Goal: Task Accomplishment & Management: Use online tool/utility

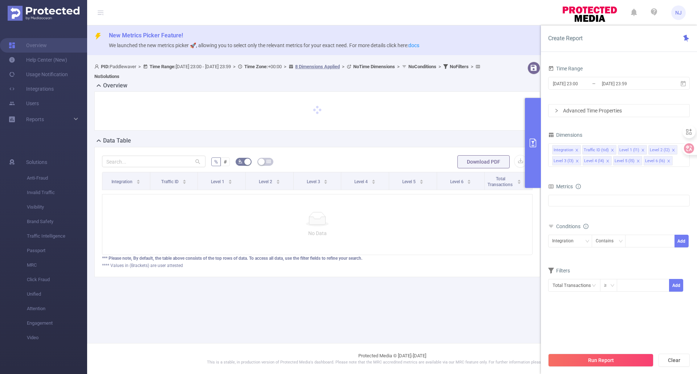
click at [93, 171] on div "% # Download PDF Integration Traffic ID Level 1 Level 2 Level 3 Level 4 Level 5…" at bounding box center [316, 212] width 451 height 130
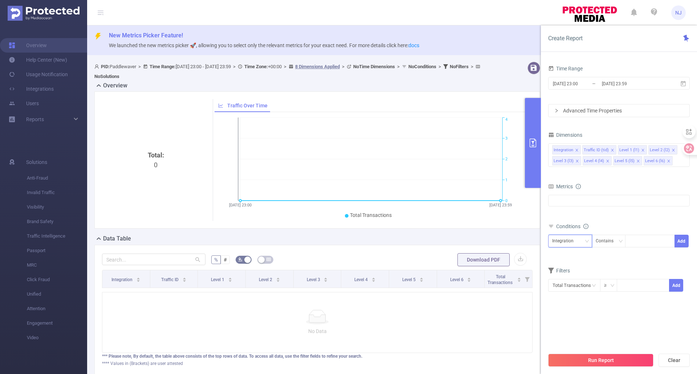
click at [582, 240] on div "Integration" at bounding box center [570, 241] width 36 height 12
click at [574, 333] on li "Level 6 (l6)" at bounding box center [570, 333] width 44 height 12
click at [647, 240] on div at bounding box center [650, 241] width 42 height 12
paste input "casual.flags.world.color"
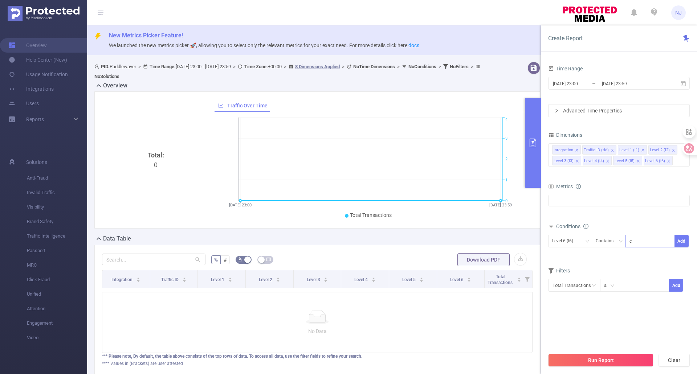
scroll to position [0, 5]
type input "casual.flags.world.color"
click at [644, 225] on div "Conditions" at bounding box center [619, 227] width 142 height 12
click at [585, 82] on input "[DATE] 23:00" at bounding box center [581, 84] width 59 height 10
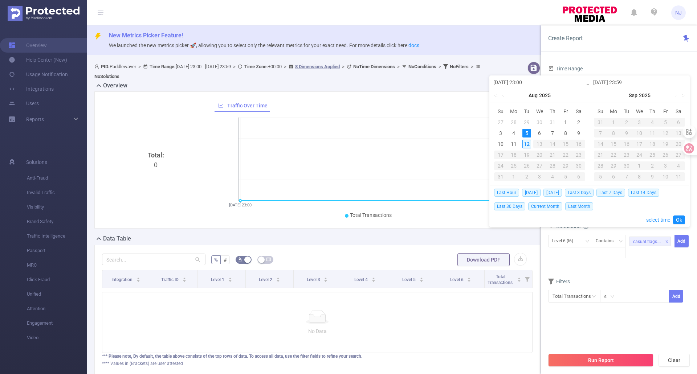
click at [525, 143] on div "12" at bounding box center [526, 144] width 9 height 9
type input "[DATE] 23:00"
type input "[DATE] 23:59"
type input "[DATE] 23:00"
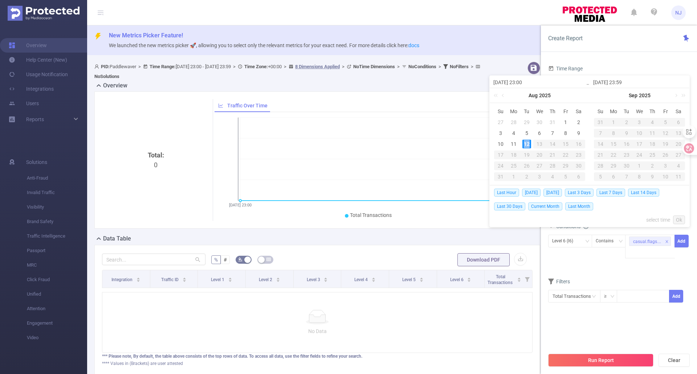
type input "[DATE] 23:59"
click at [528, 85] on input "[DATE] 23:00" at bounding box center [539, 82] width 93 height 9
click at [651, 218] on link "select time" at bounding box center [658, 220] width 24 height 14
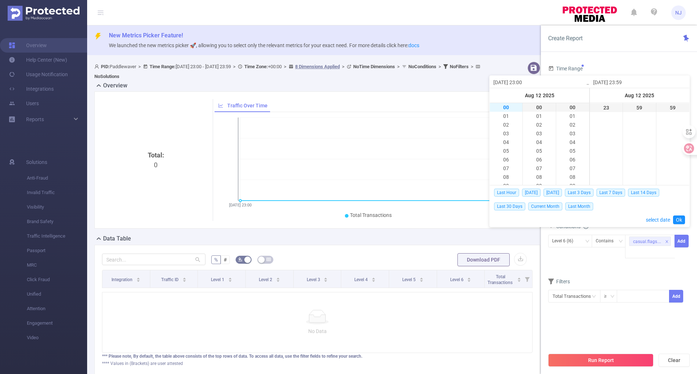
click at [503, 110] on li "00" at bounding box center [505, 107] width 33 height 9
type input "[DATE] 00:00"
click at [680, 219] on link "Ok" at bounding box center [679, 220] width 12 height 9
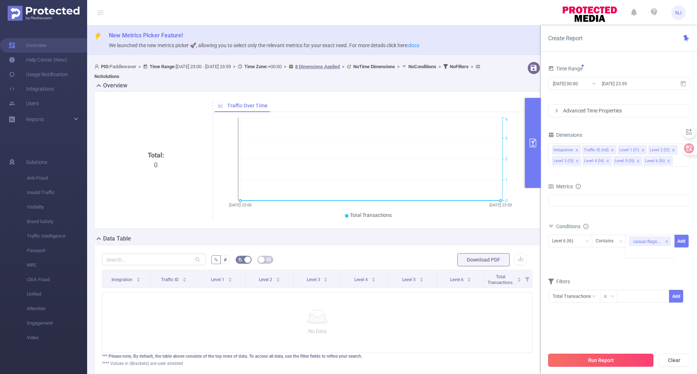
click at [597, 360] on button "Run Report" at bounding box center [600, 360] width 105 height 13
click at [672, 339] on button "Run anyway" at bounding box center [664, 338] width 34 height 9
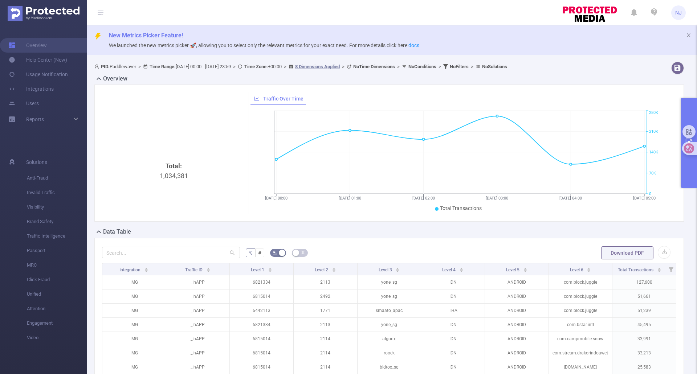
click at [684, 167] on button "primary" at bounding box center [689, 143] width 16 height 90
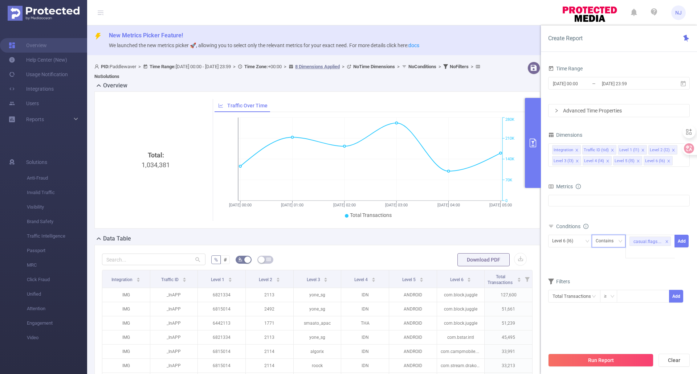
click at [612, 241] on div "Contains" at bounding box center [606, 241] width 23 height 12
click at [615, 273] on li "Is Not" at bounding box center [615, 279] width 48 height 12
click at [614, 241] on div "Is Not" at bounding box center [608, 241] width 26 height 12
click at [606, 269] on li "Is" at bounding box center [615, 267] width 48 height 12
click at [680, 241] on button "Add" at bounding box center [681, 241] width 14 height 13
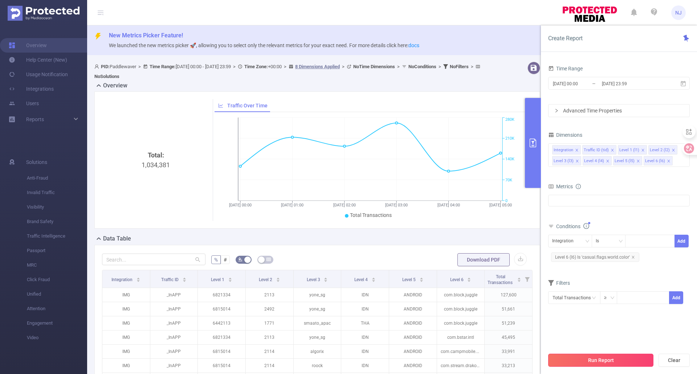
click at [614, 359] on button "Run Report" at bounding box center [600, 360] width 105 height 13
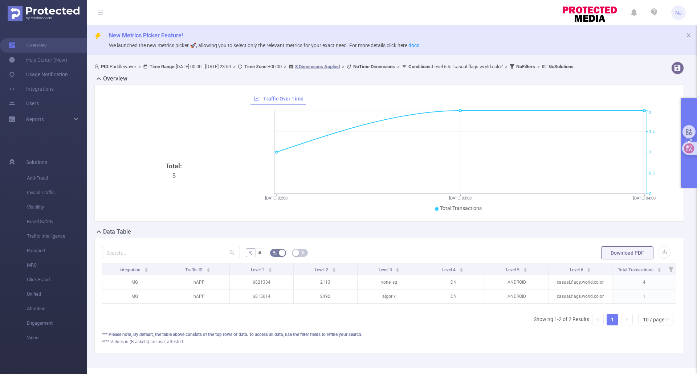
click at [83, 346] on ul "Solutions Anti-Fraud Invalid Traffic Visibility Brand Safety Traffic Intelligen…" at bounding box center [43, 249] width 87 height 217
click at [115, 207] on div "Total: 5" at bounding box center [174, 222] width 138 height 122
click at [692, 112] on button "primary" at bounding box center [689, 143] width 16 height 90
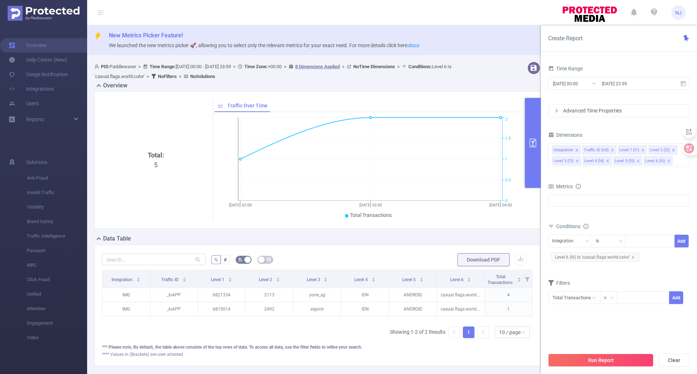
click at [429, 245] on div "% # Download PDF Integration Traffic ID Level 1 Level 2 Level 3 Level 4 Level 5…" at bounding box center [317, 305] width 446 height 121
click at [531, 141] on icon "primary" at bounding box center [532, 143] width 9 height 9
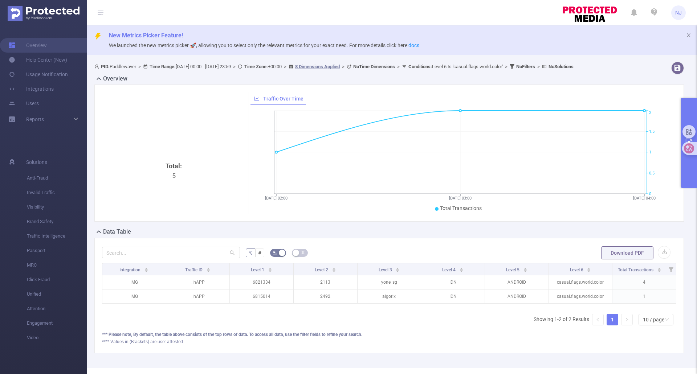
click at [130, 148] on div "Total: 5" at bounding box center [174, 153] width 144 height 122
